Goal: Transaction & Acquisition: Book appointment/travel/reservation

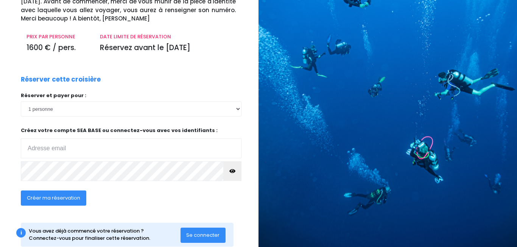
scroll to position [86, 0]
click at [113, 147] on input "email" at bounding box center [131, 149] width 221 height 20
type input "[EMAIL_ADDRESS][DOMAIN_NAME]"
click at [234, 171] on icon "button" at bounding box center [233, 171] width 6 height 0
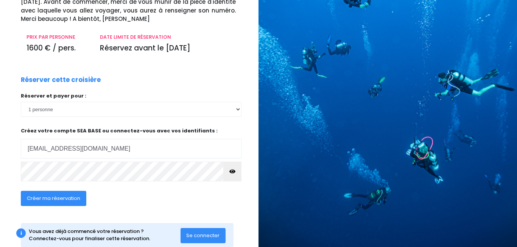
click at [59, 197] on span "Créer ma réservation" at bounding box center [53, 197] width 53 height 7
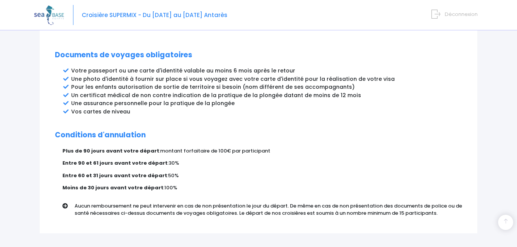
scroll to position [422, 0]
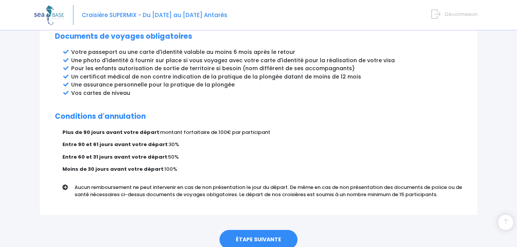
click at [263, 231] on link "ÉTAPE SUIVANTE" at bounding box center [259, 240] width 78 height 20
